Goal: Information Seeking & Learning: Check status

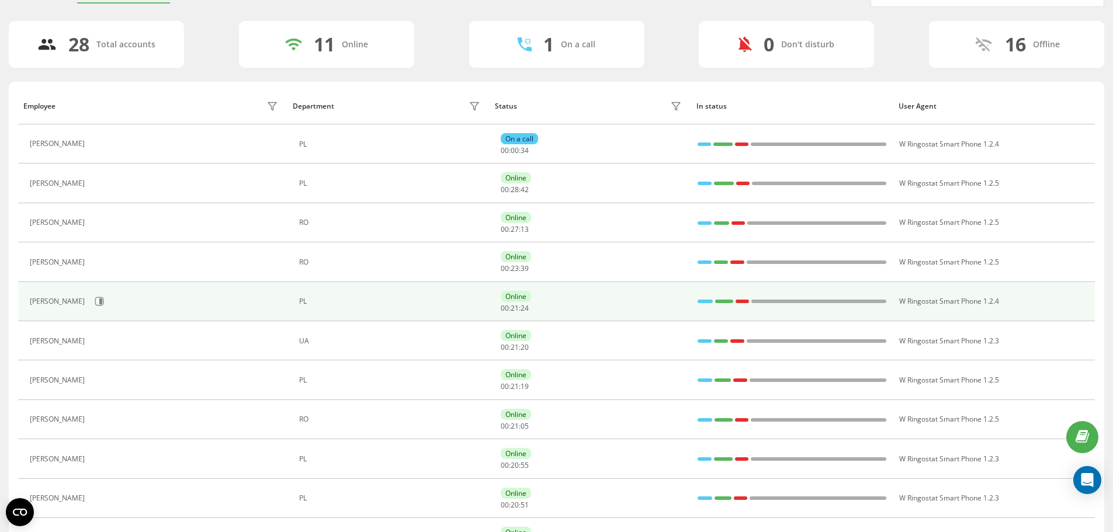
scroll to position [58, 0]
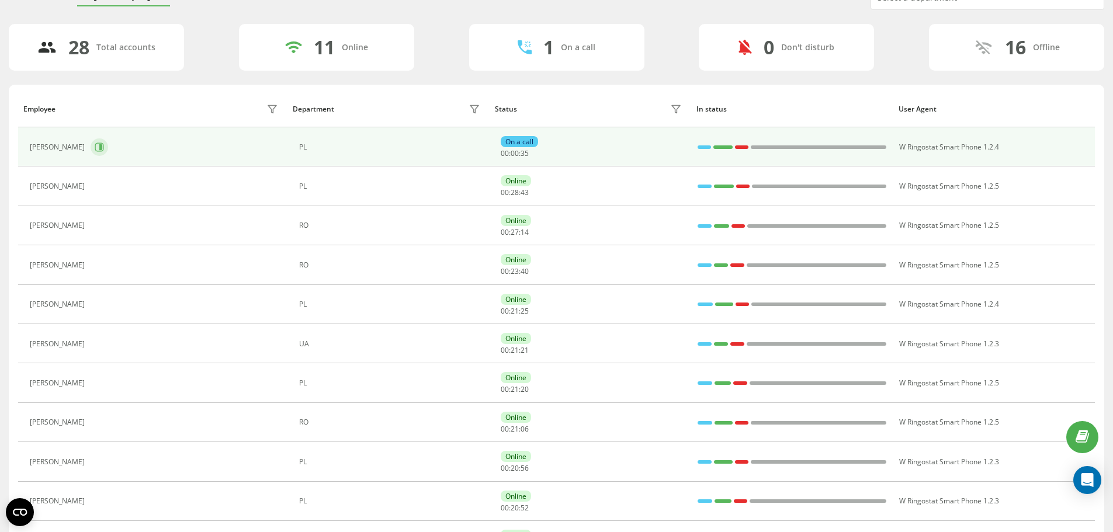
click at [104, 147] on icon at bounding box center [99, 147] width 9 height 9
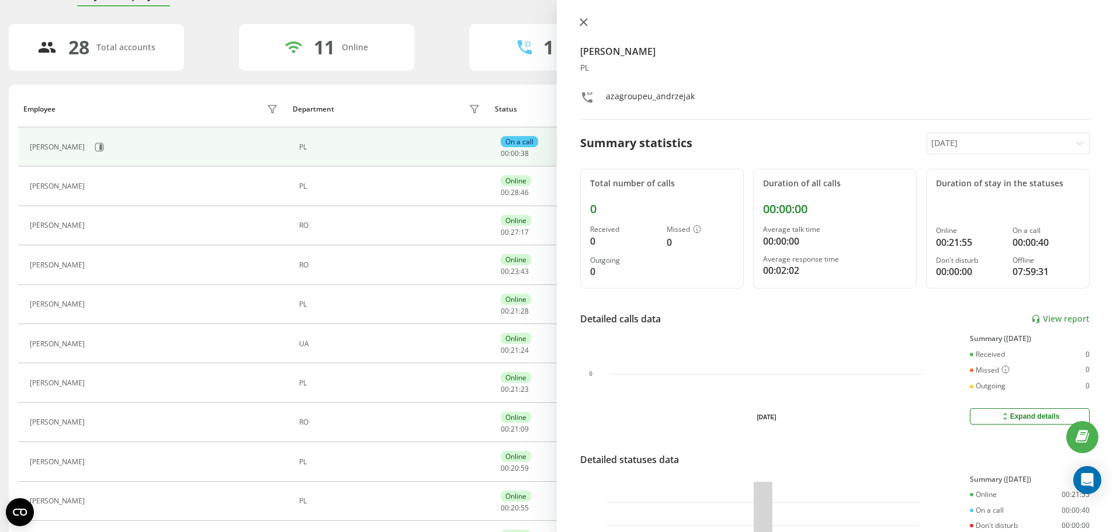
click at [581, 18] on icon at bounding box center [583, 22] width 8 height 8
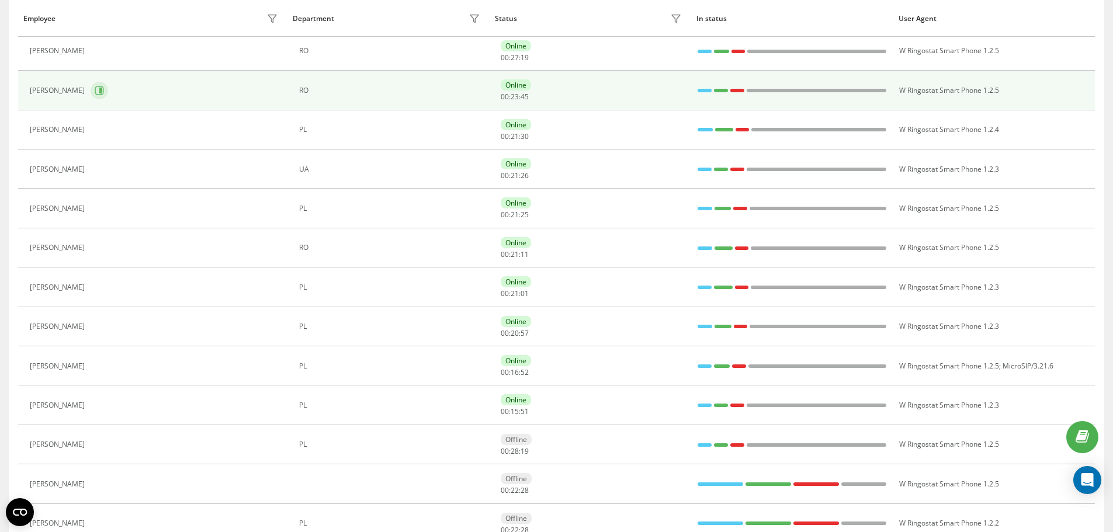
scroll to position [234, 0]
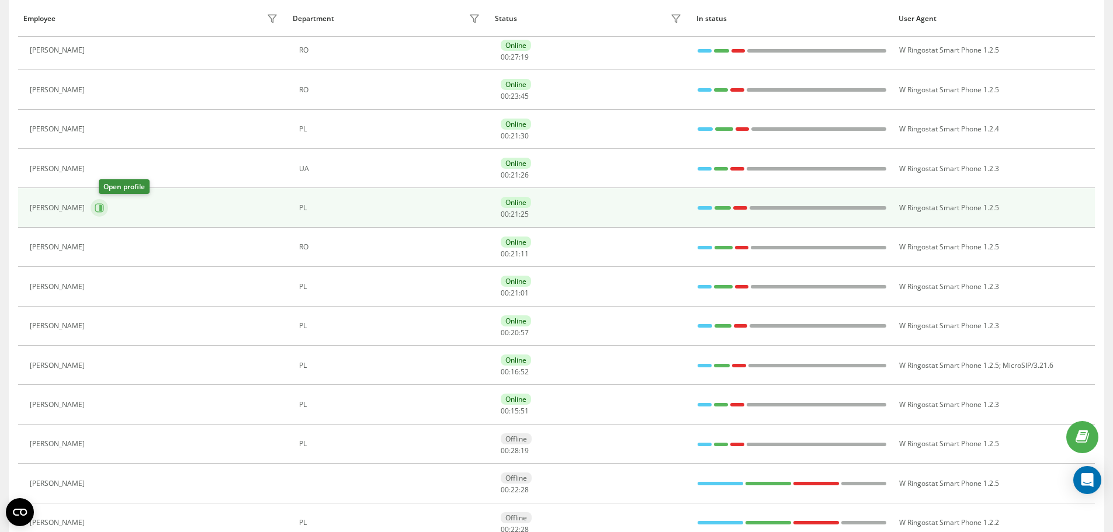
click at [107, 201] on button at bounding box center [100, 208] width 18 height 18
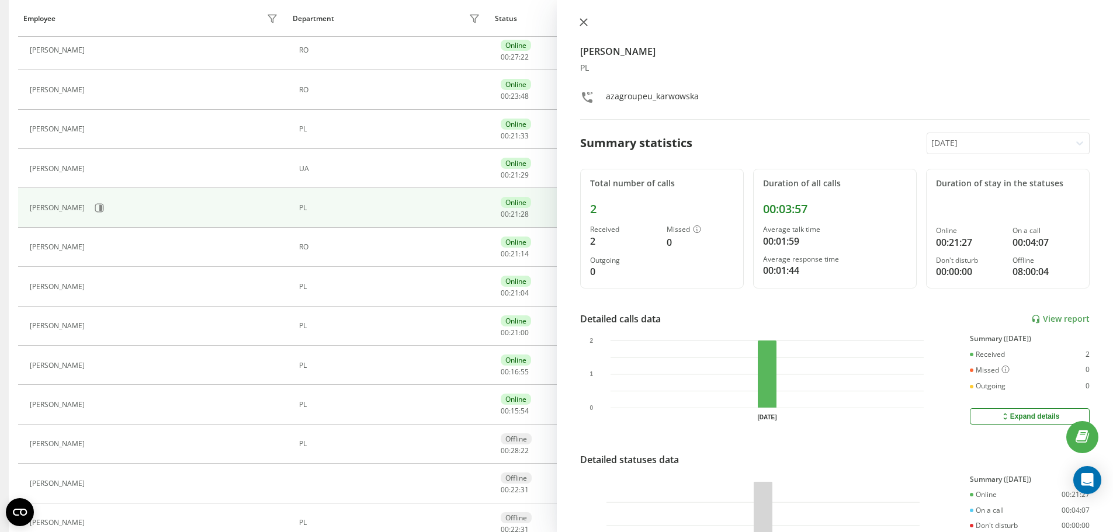
click at [582, 22] on icon at bounding box center [583, 22] width 8 height 8
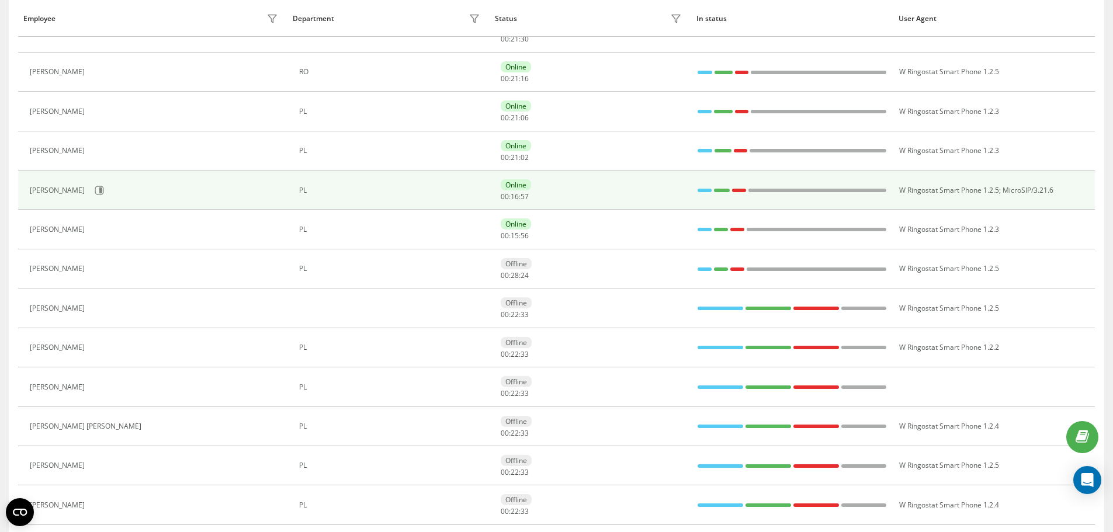
scroll to position [411, 0]
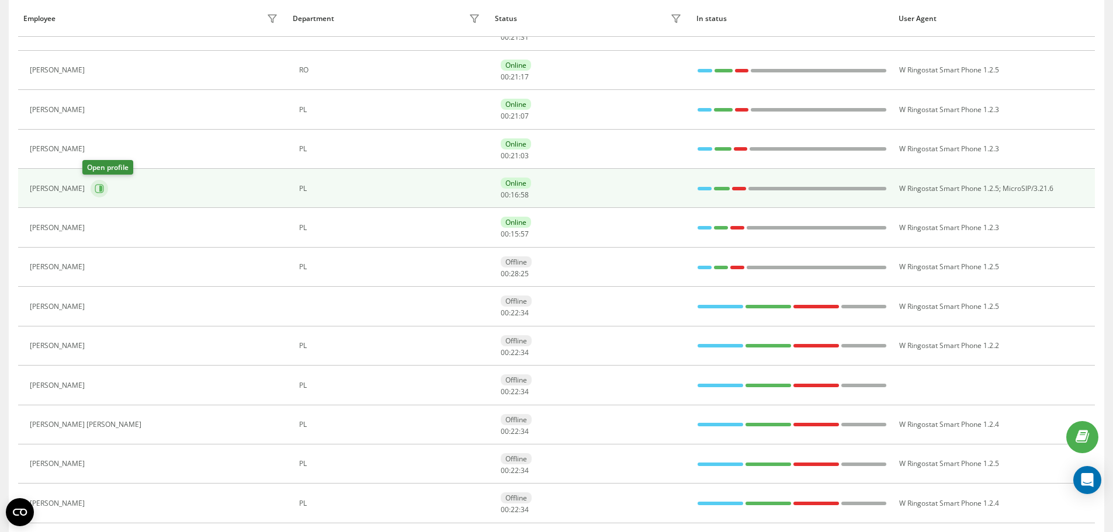
click at [93, 194] on button at bounding box center [100, 189] width 18 height 18
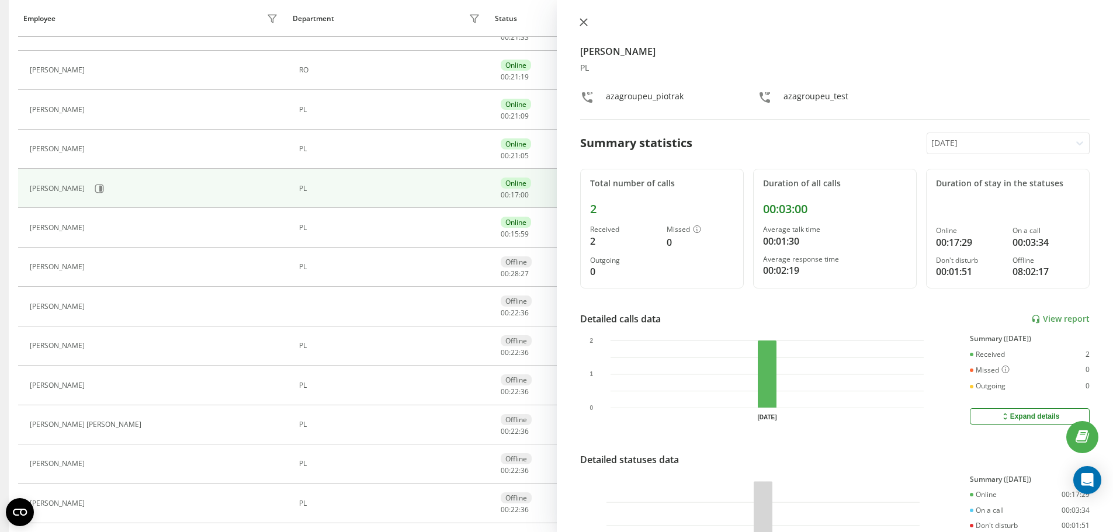
click at [582, 25] on icon at bounding box center [583, 22] width 8 height 8
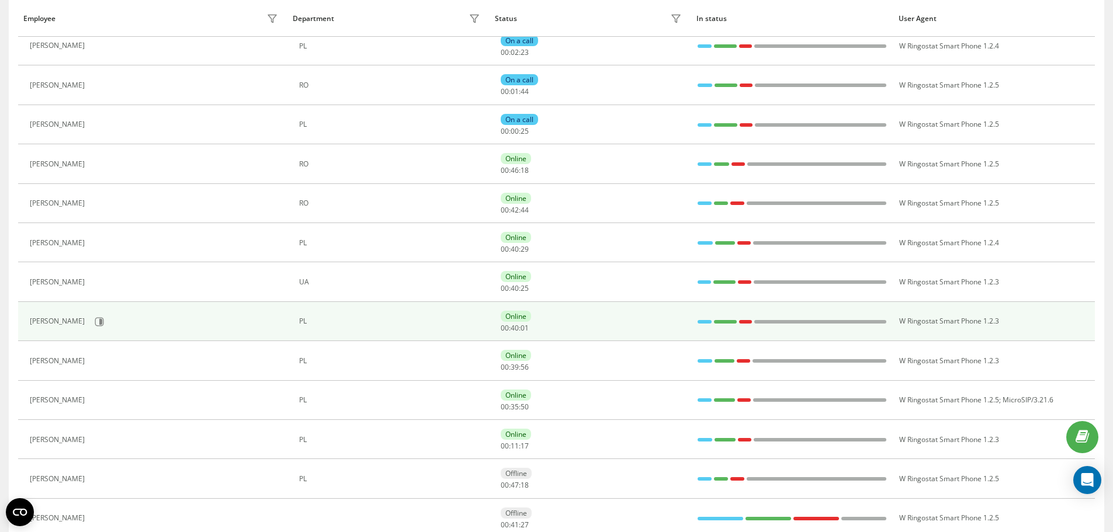
scroll to position [234, 0]
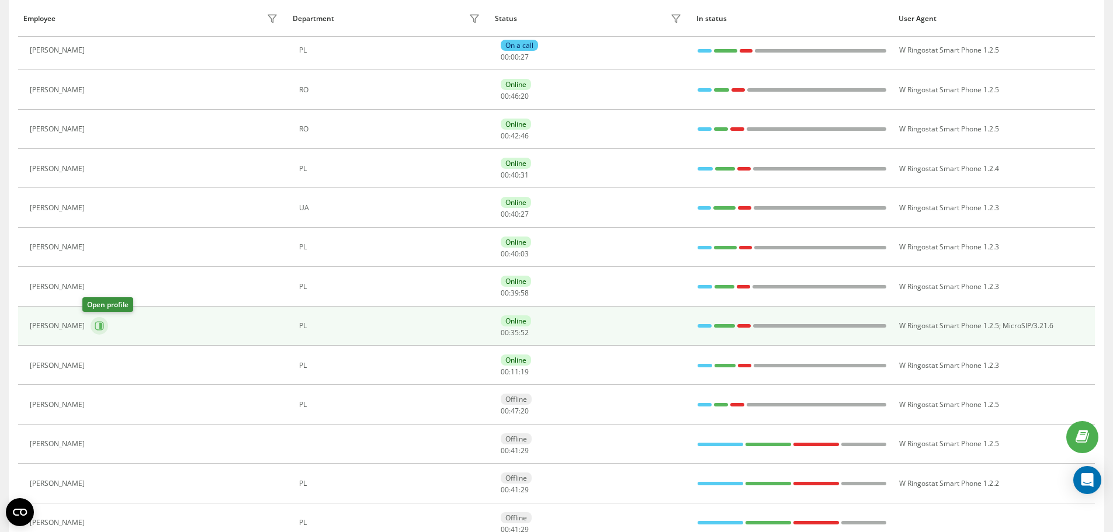
click at [95, 322] on icon at bounding box center [99, 326] width 9 height 9
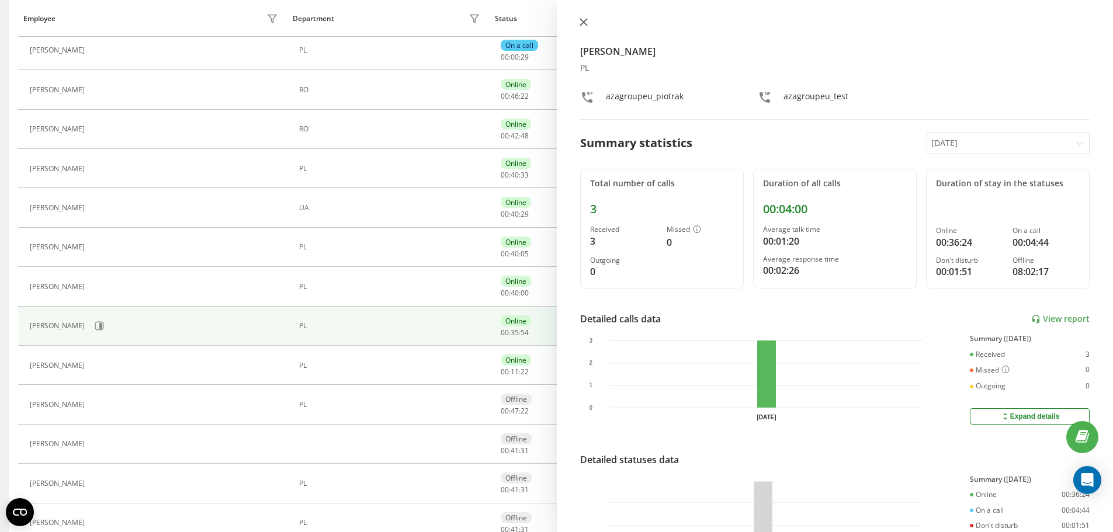
click at [582, 24] on icon at bounding box center [583, 22] width 8 height 8
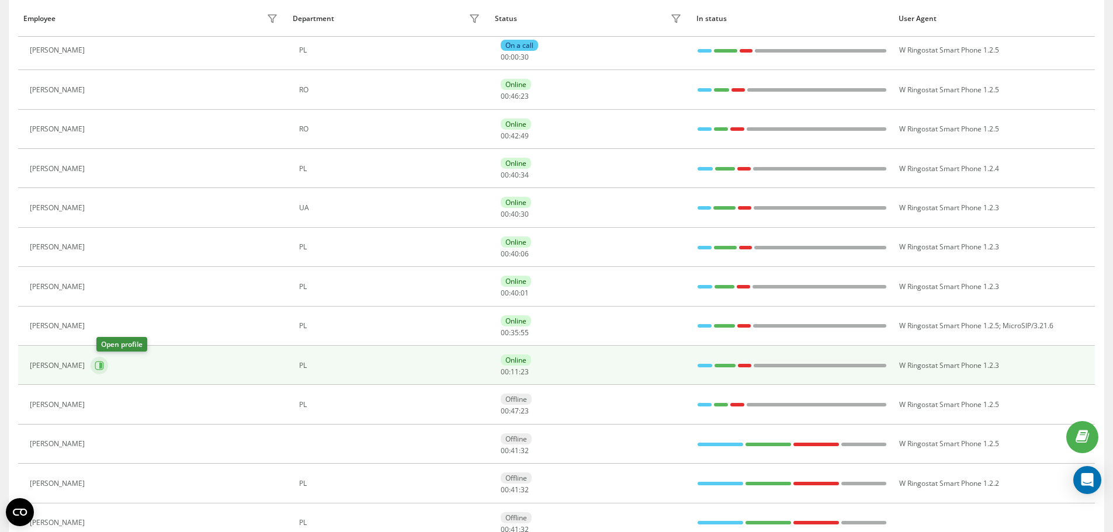
click at [99, 367] on button at bounding box center [100, 366] width 18 height 18
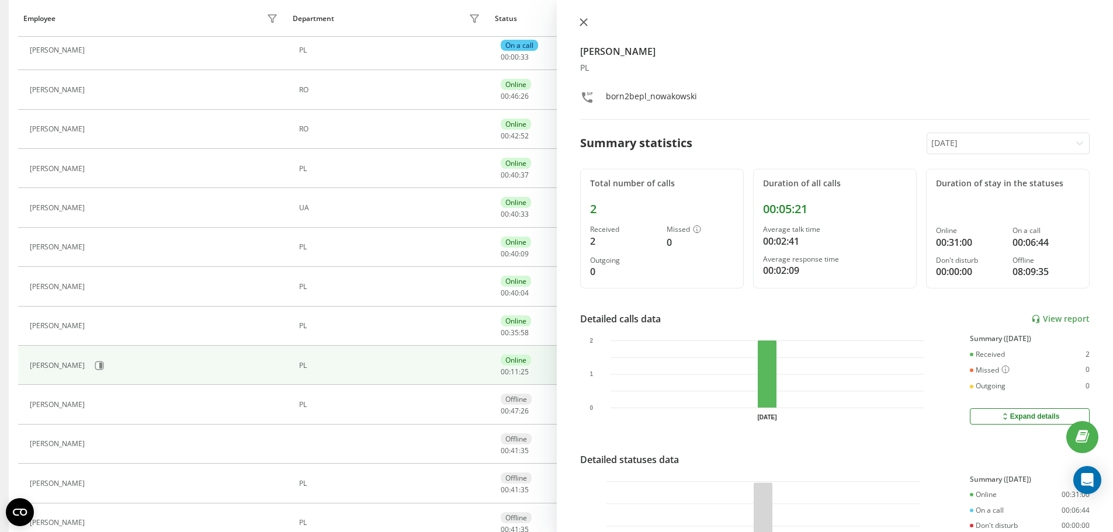
click at [582, 23] on icon at bounding box center [582, 22] width 7 height 7
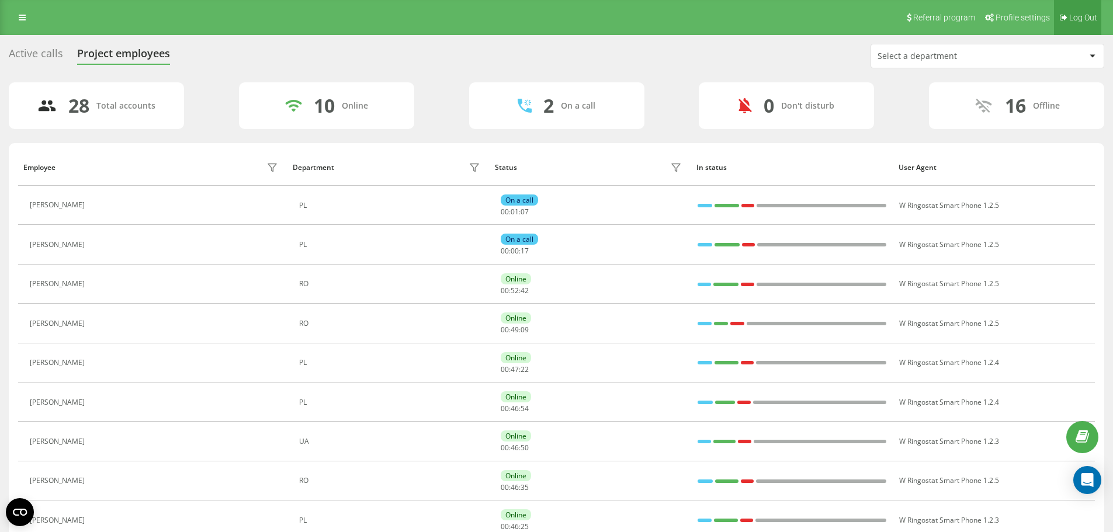
click at [1093, 16] on span "Log Out" at bounding box center [1083, 17] width 28 height 9
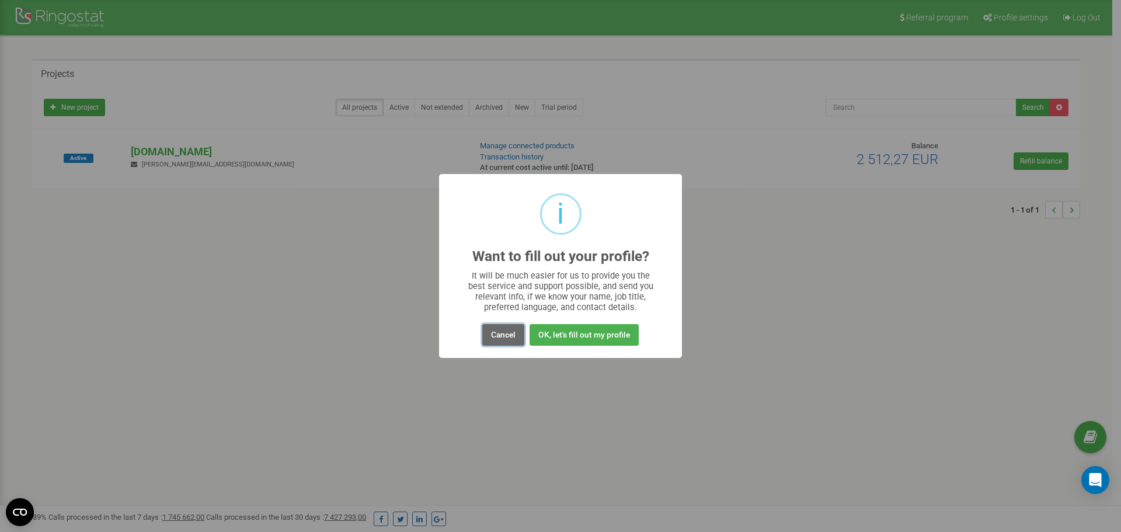
click at [509, 338] on button "Cancel" at bounding box center [503, 335] width 42 height 22
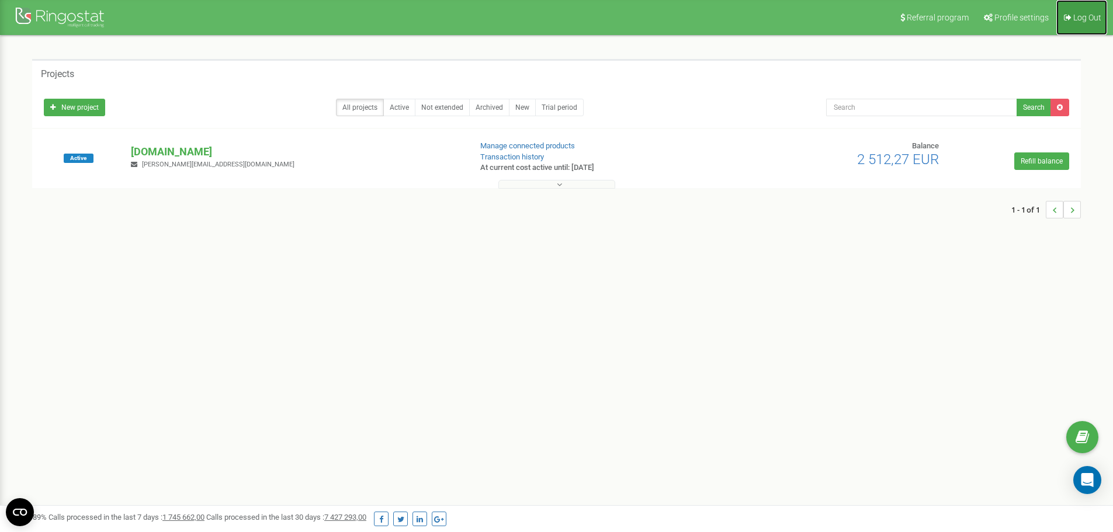
click at [1095, 7] on link "Log Out" at bounding box center [1081, 17] width 51 height 35
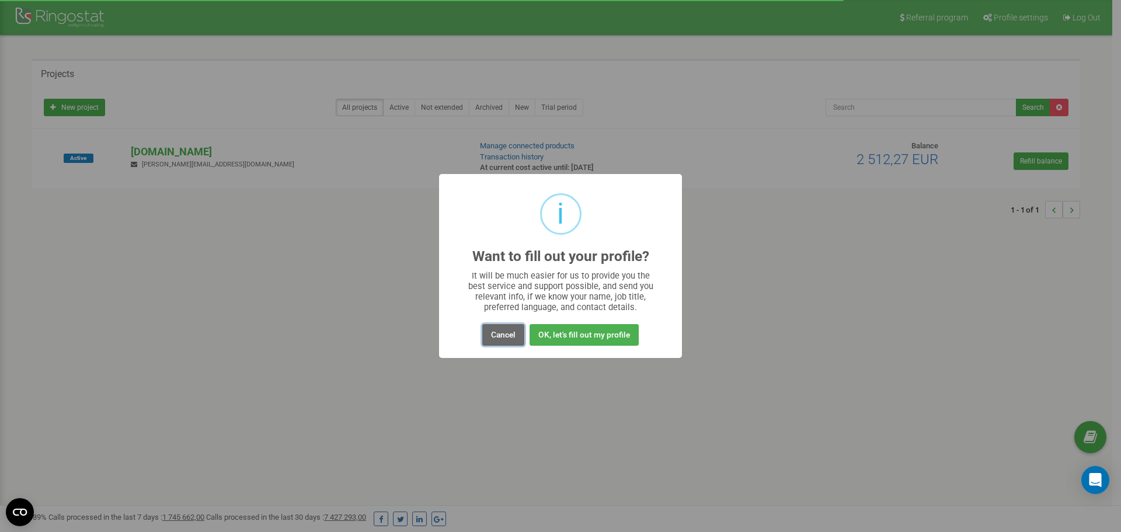
click at [509, 339] on button "Cancel" at bounding box center [503, 335] width 42 height 22
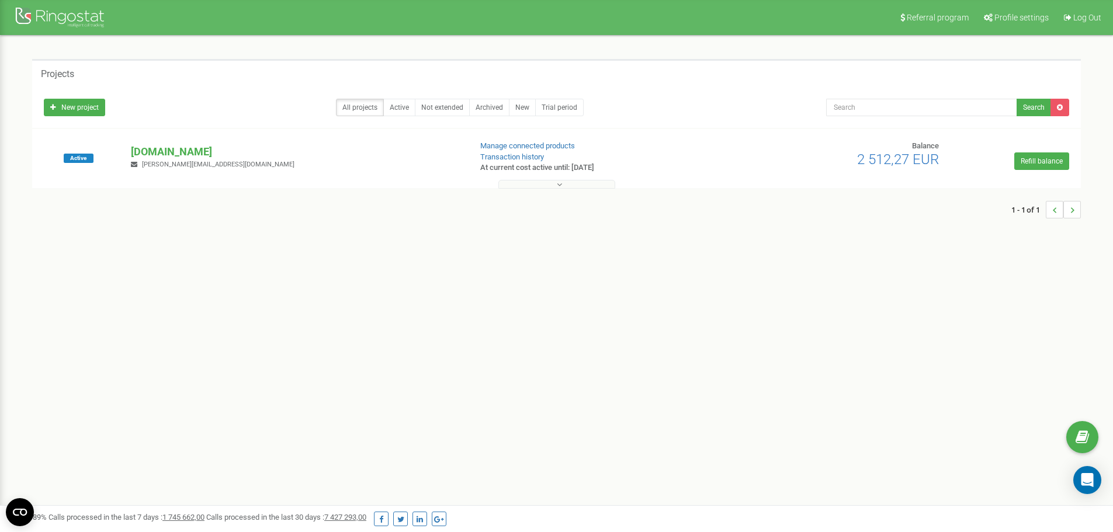
click at [517, 185] on button at bounding box center [556, 184] width 117 height 9
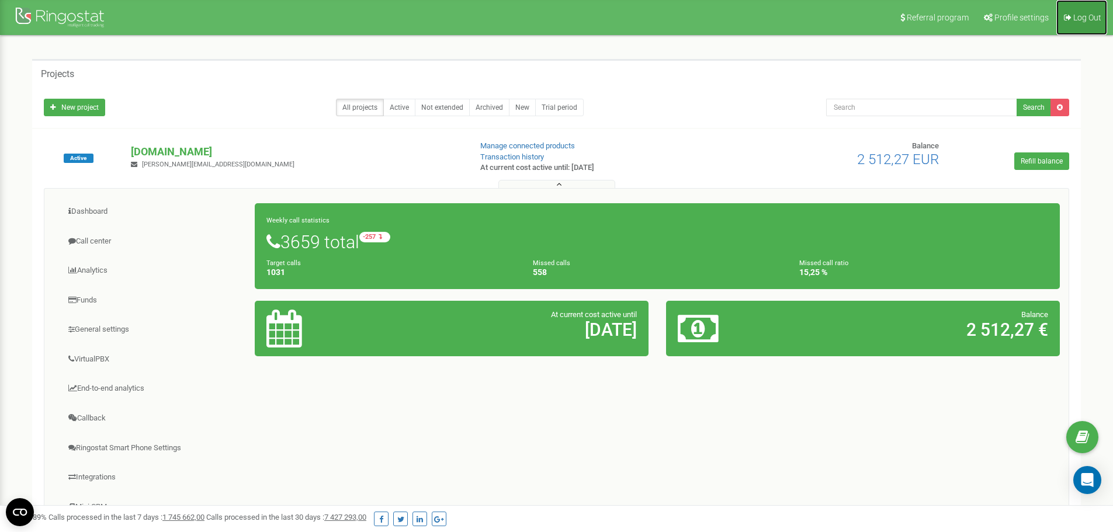
click at [1075, 10] on link "Log Out" at bounding box center [1081, 17] width 51 height 35
